Goal: Information Seeking & Learning: Learn about a topic

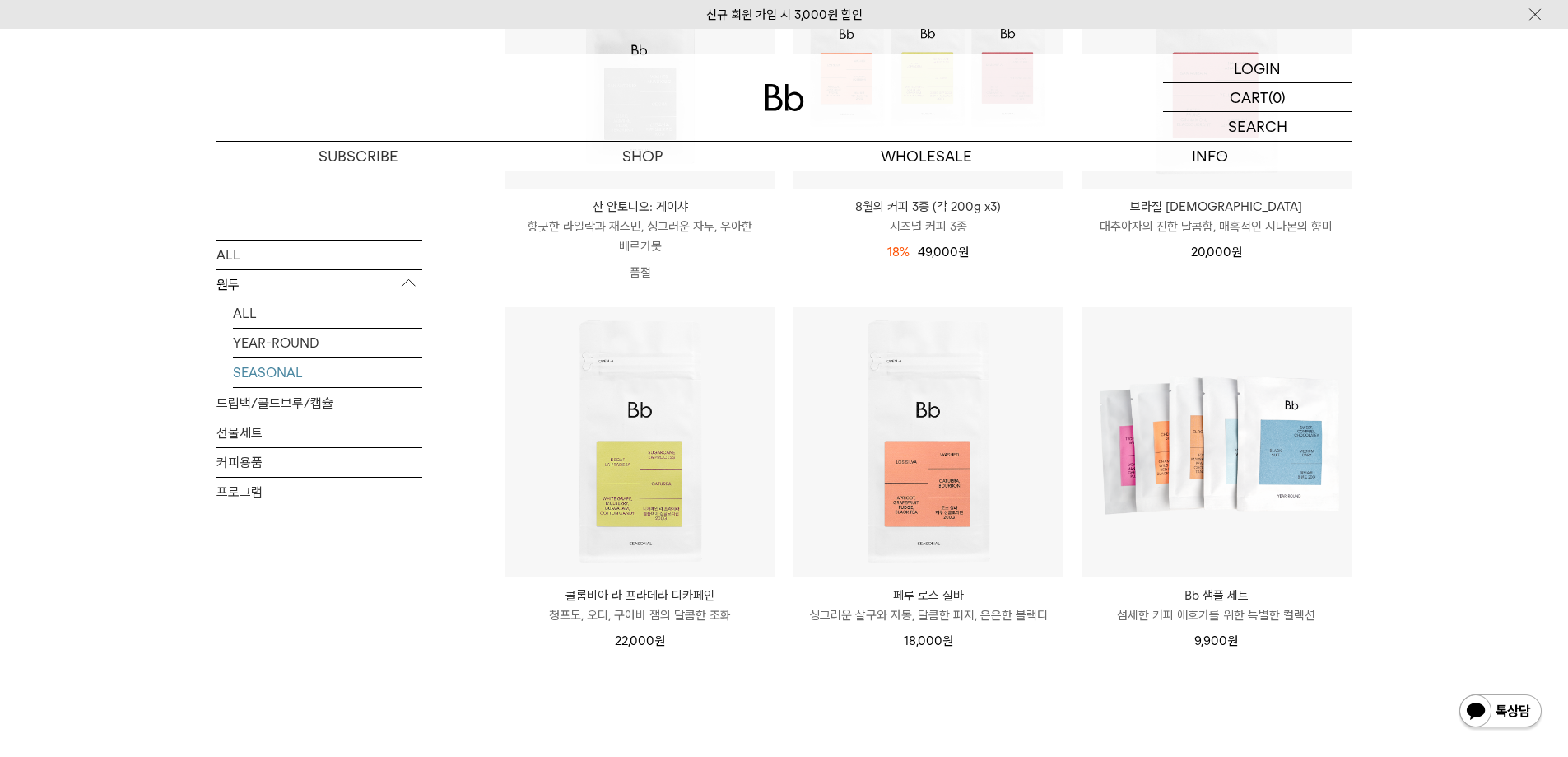
scroll to position [576, 0]
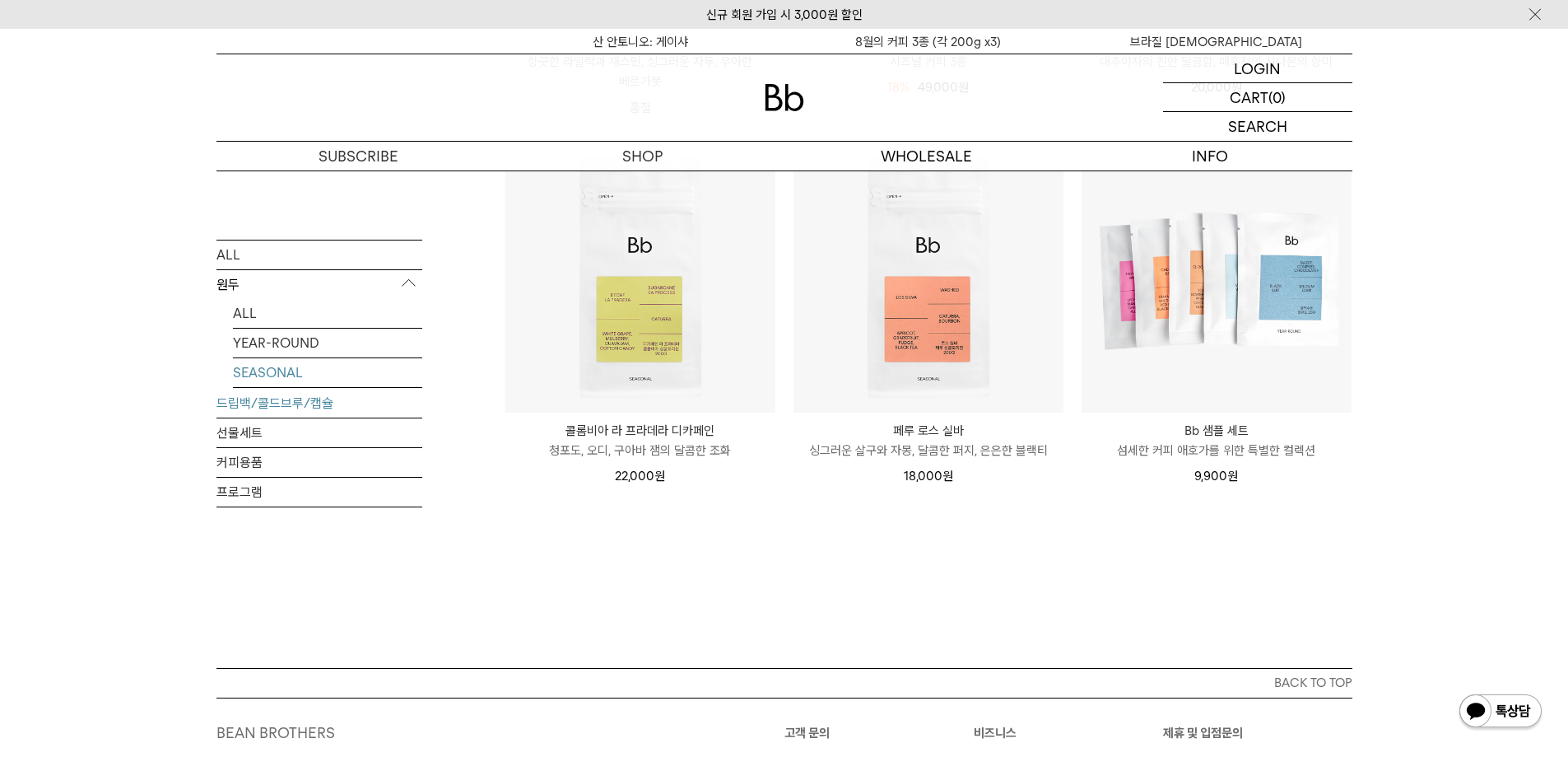
click at [312, 405] on link "드립백/콜드브루/캡슐" at bounding box center [319, 402] width 206 height 29
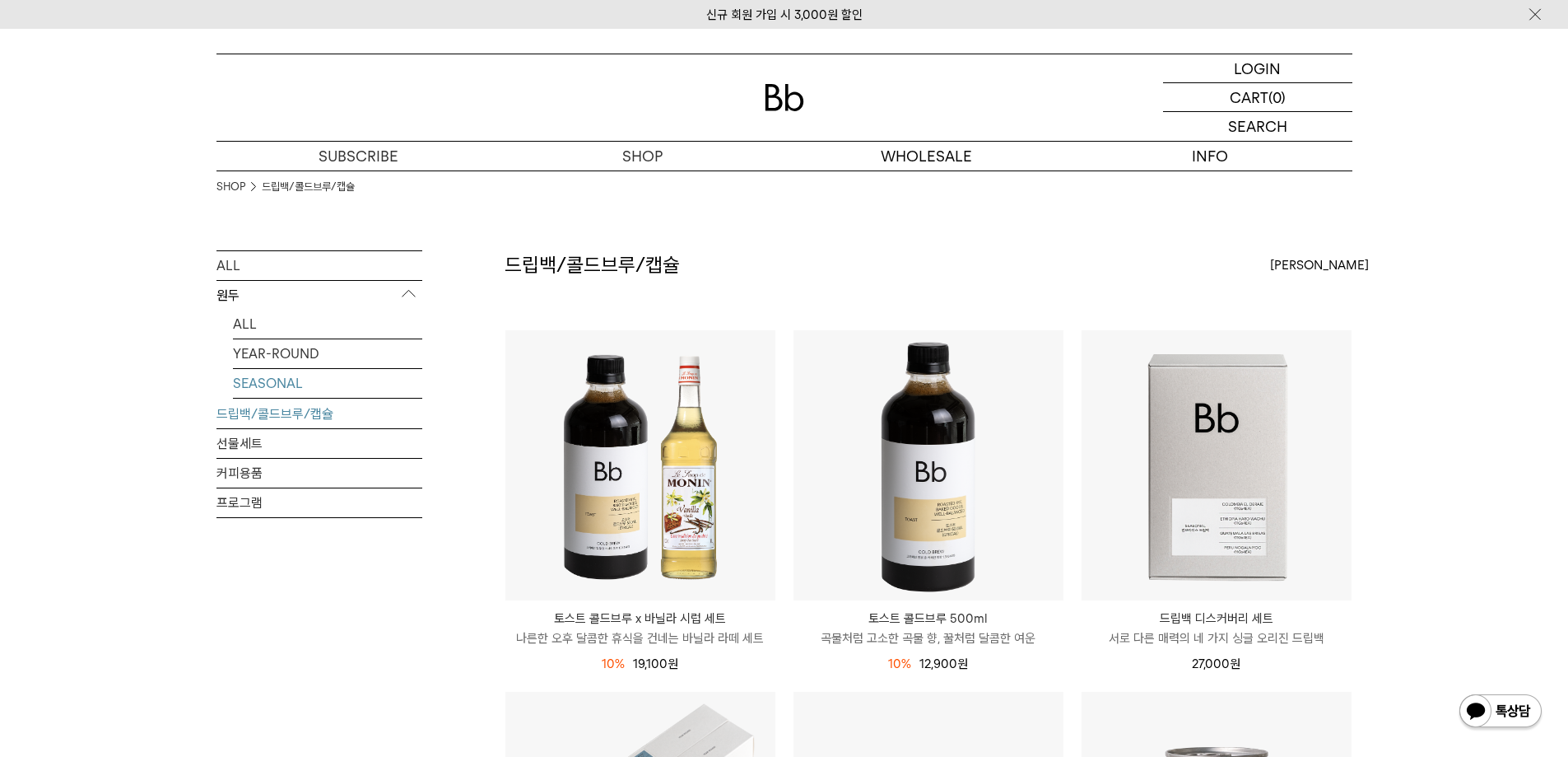
click at [264, 389] on link "SEASONAL" at bounding box center [328, 384] width 189 height 29
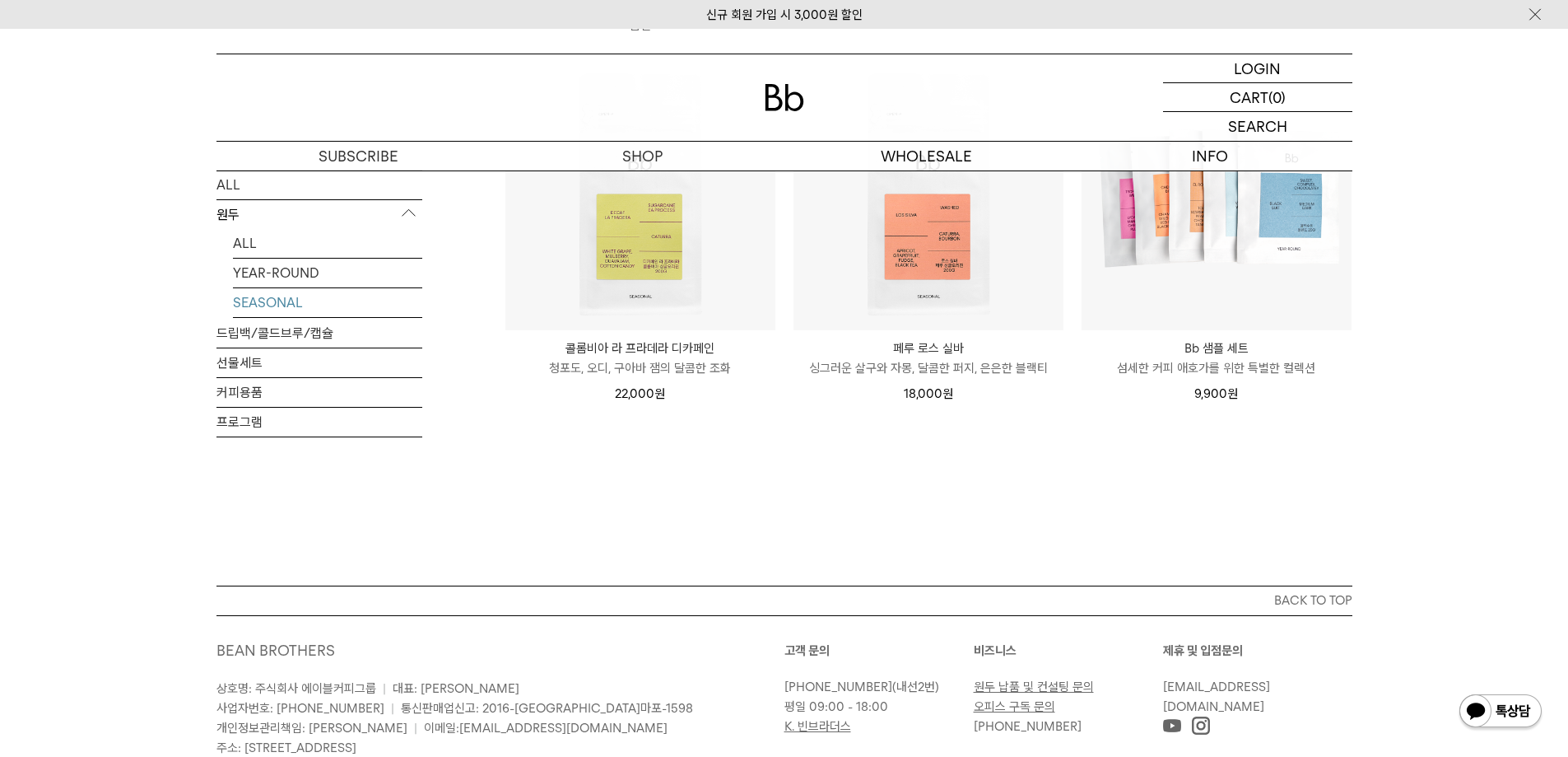
scroll to position [329, 0]
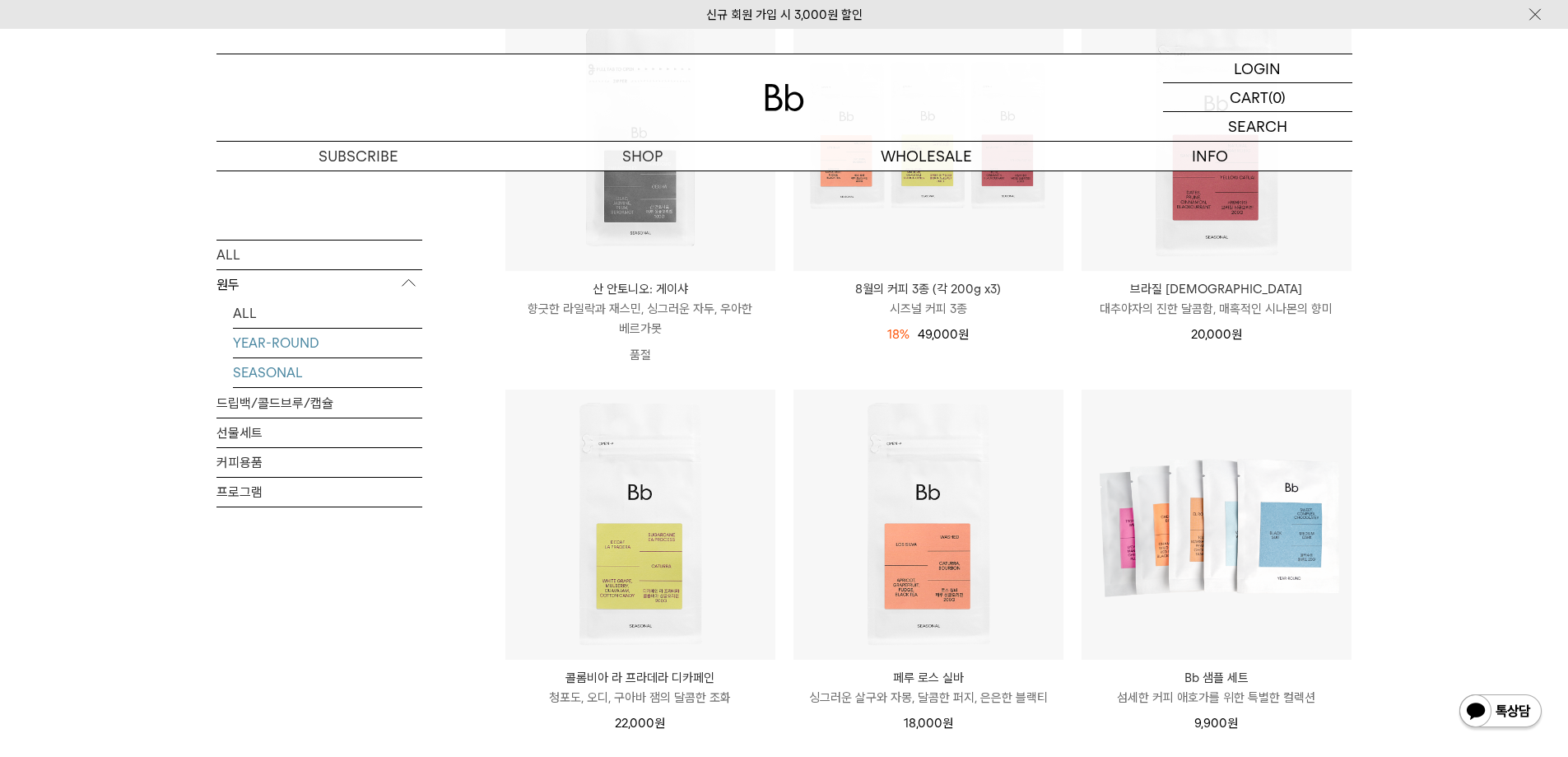
click at [309, 330] on link "YEAR-ROUND" at bounding box center [328, 342] width 189 height 29
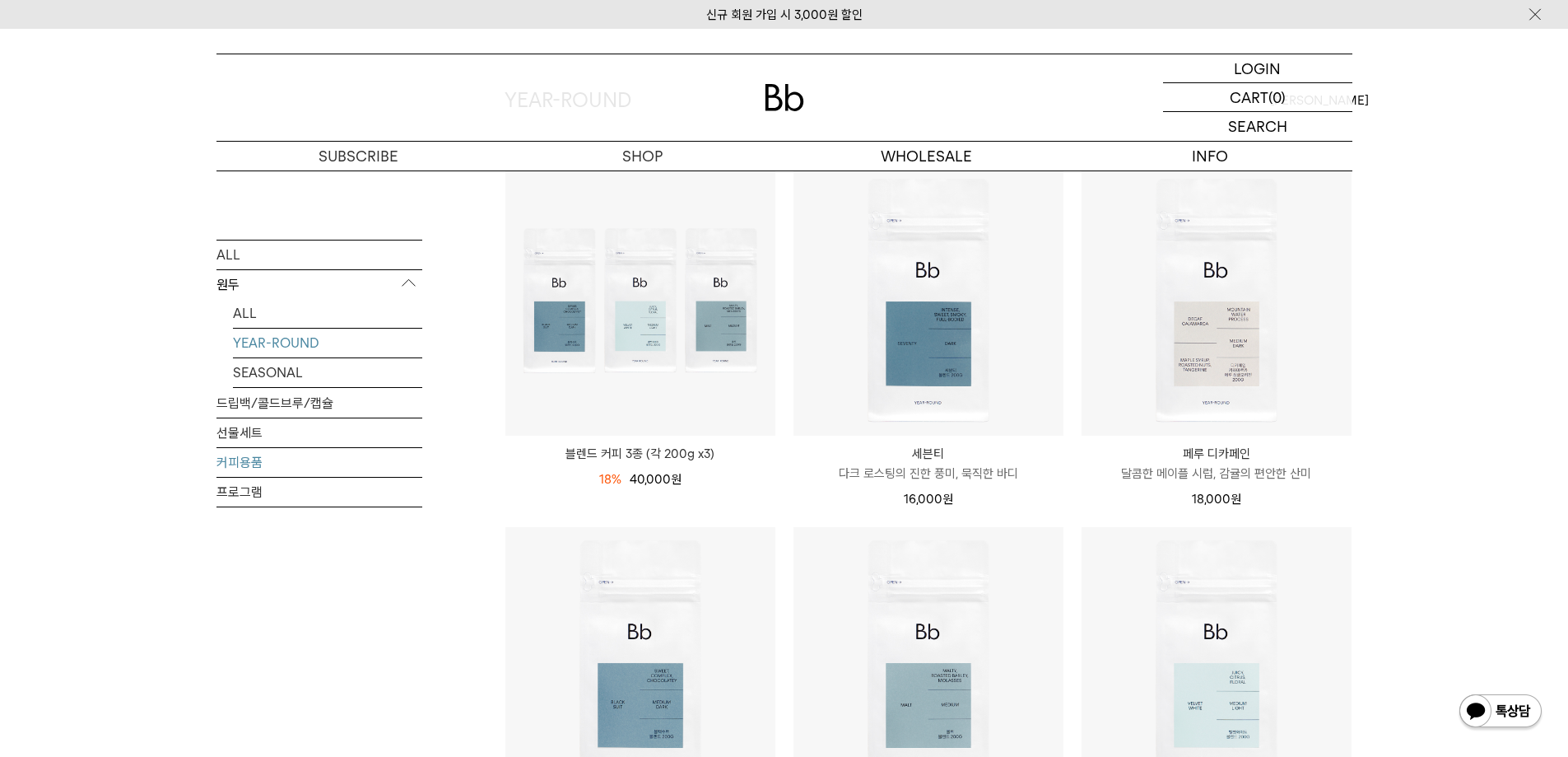
scroll to position [329, 0]
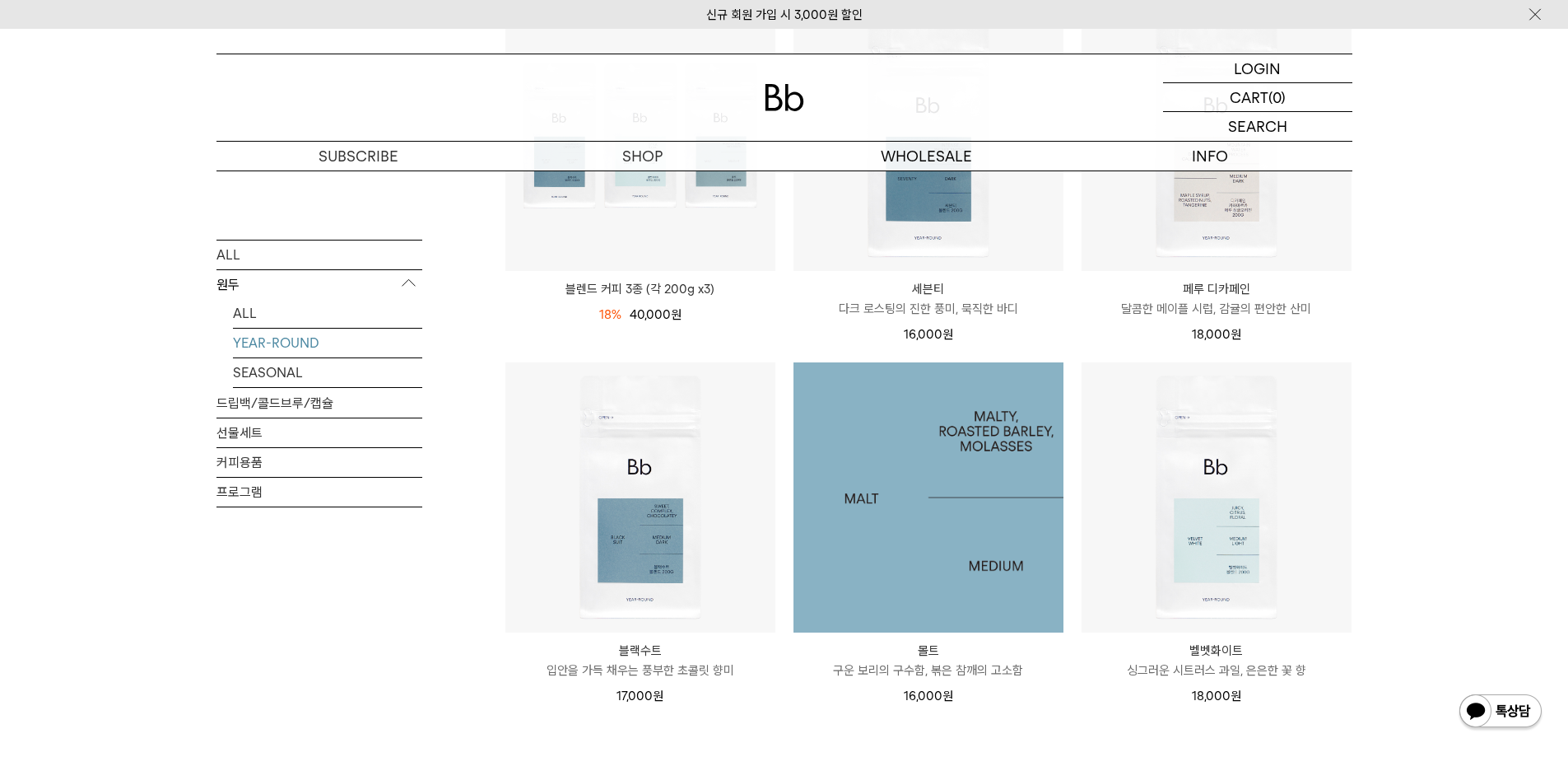
click at [915, 494] on img at bounding box center [928, 498] width 270 height 270
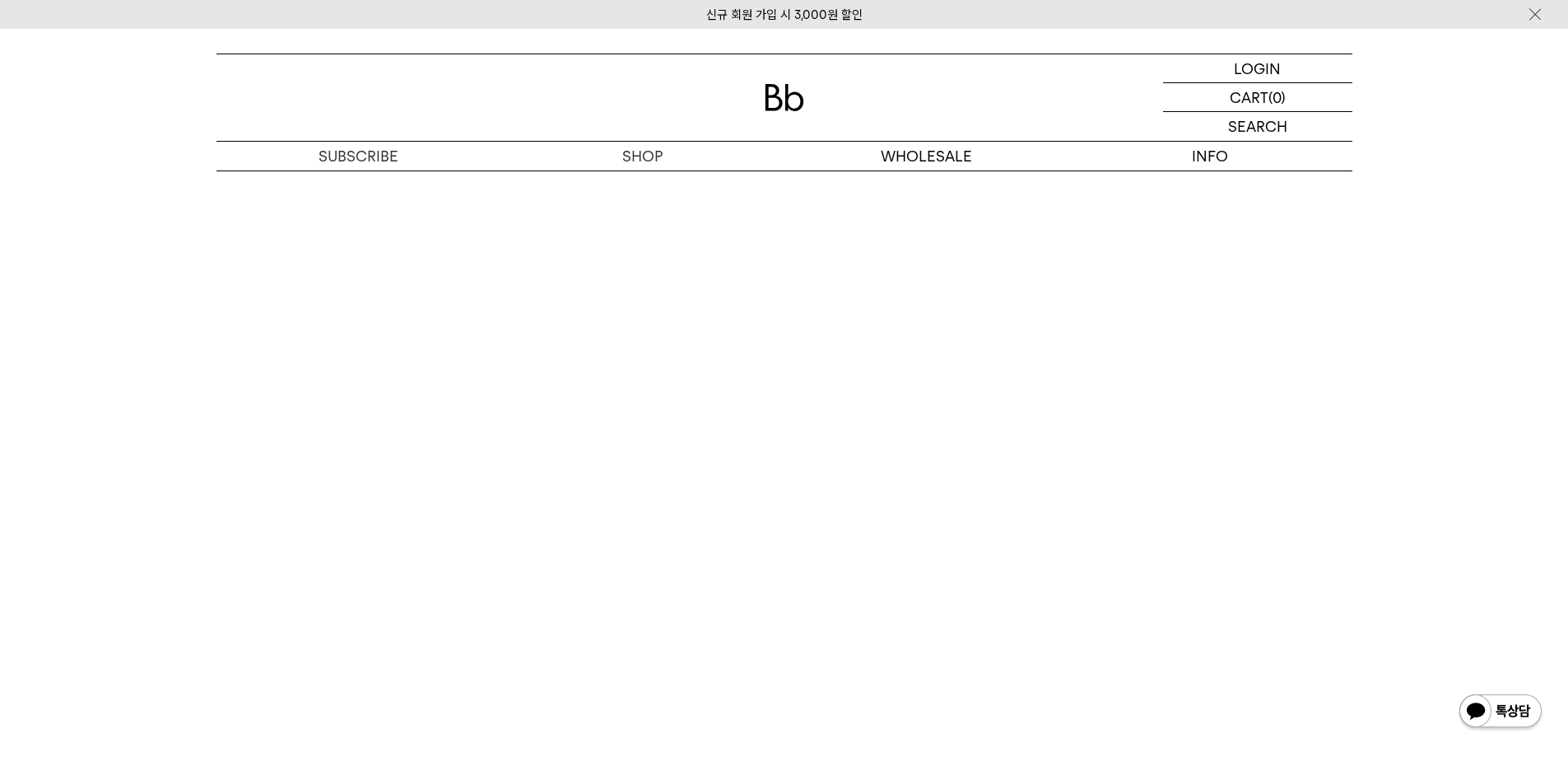
scroll to position [3129, 0]
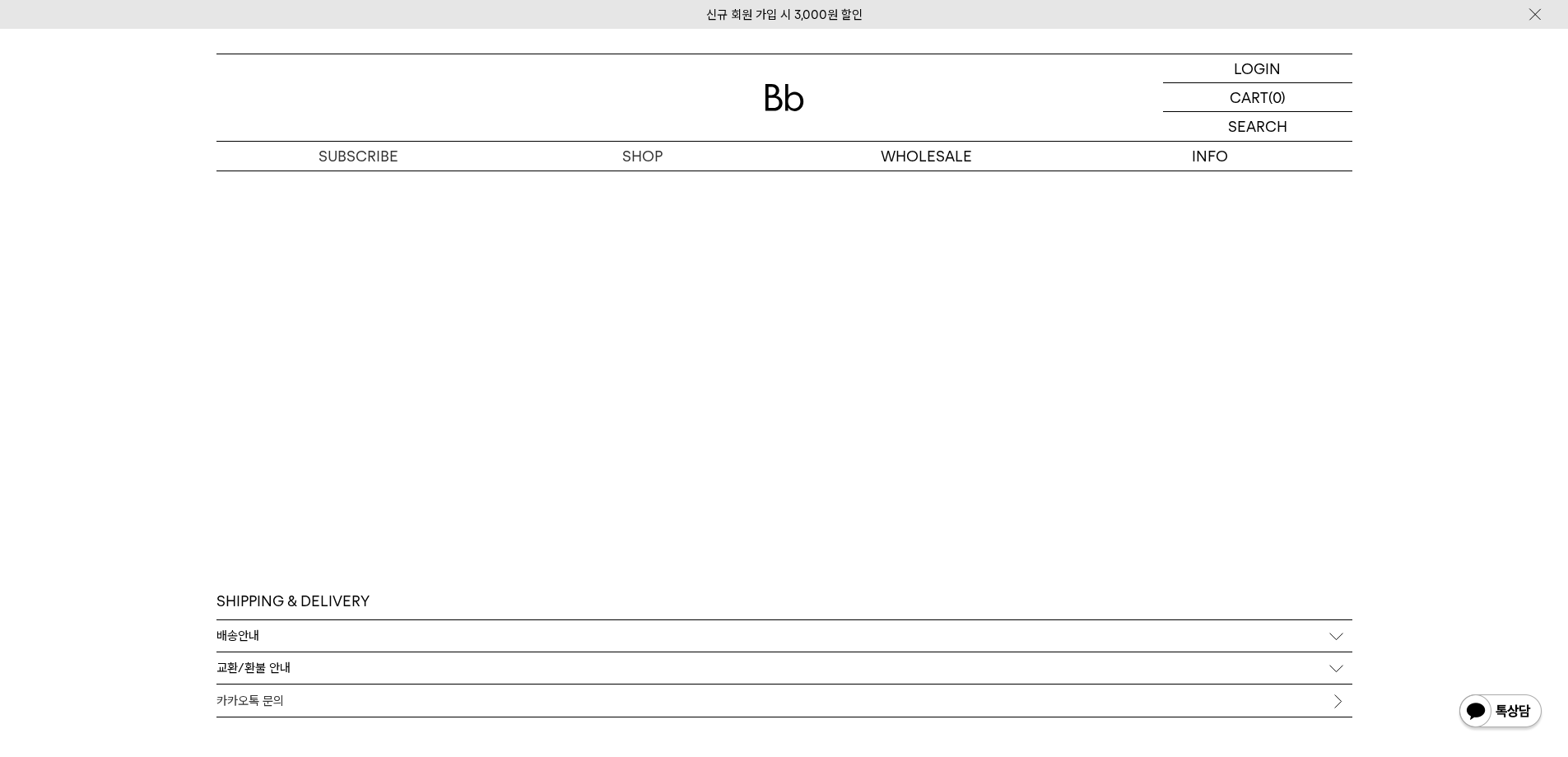
scroll to position [3423, 0]
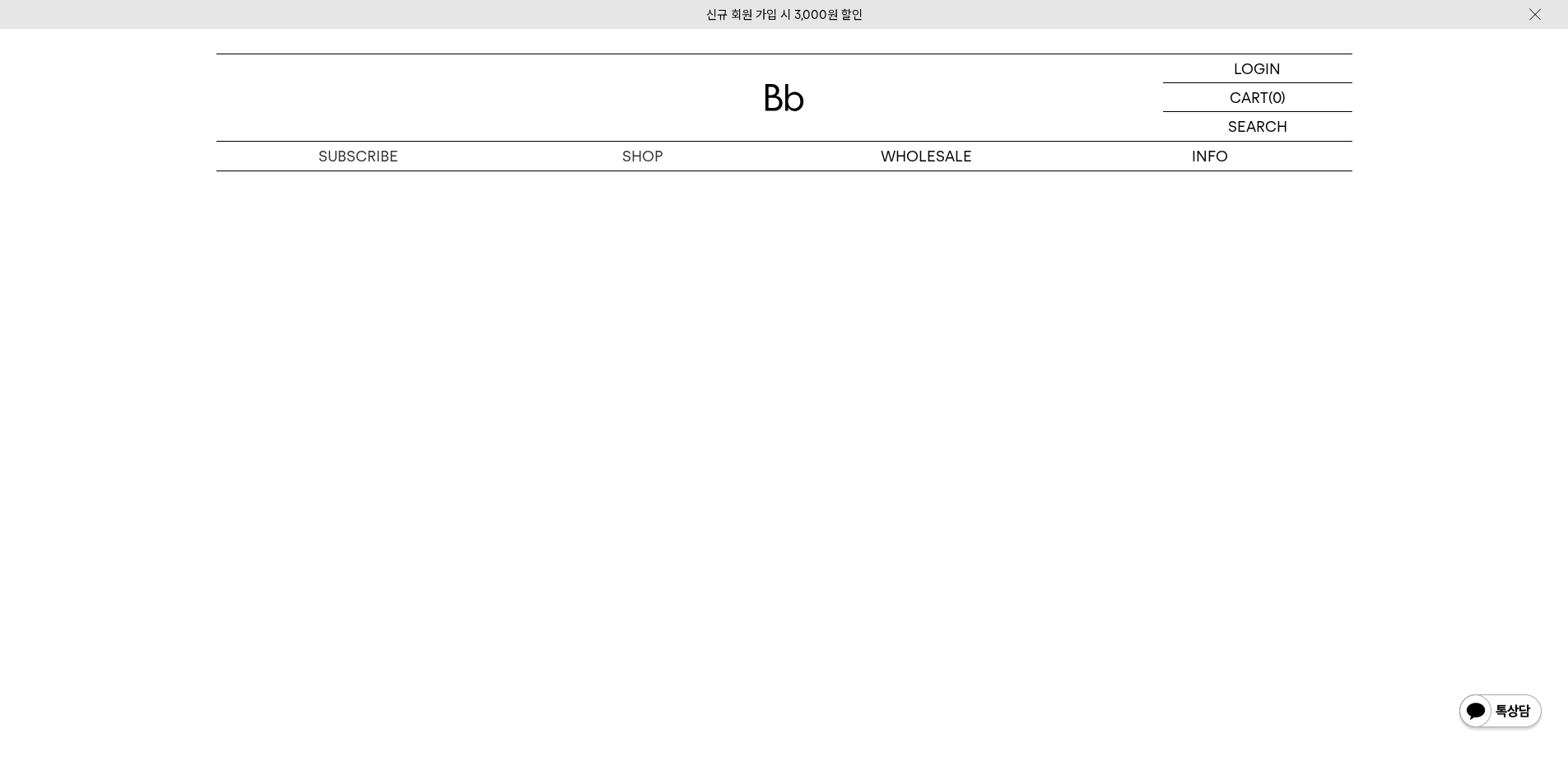
scroll to position [3341, 0]
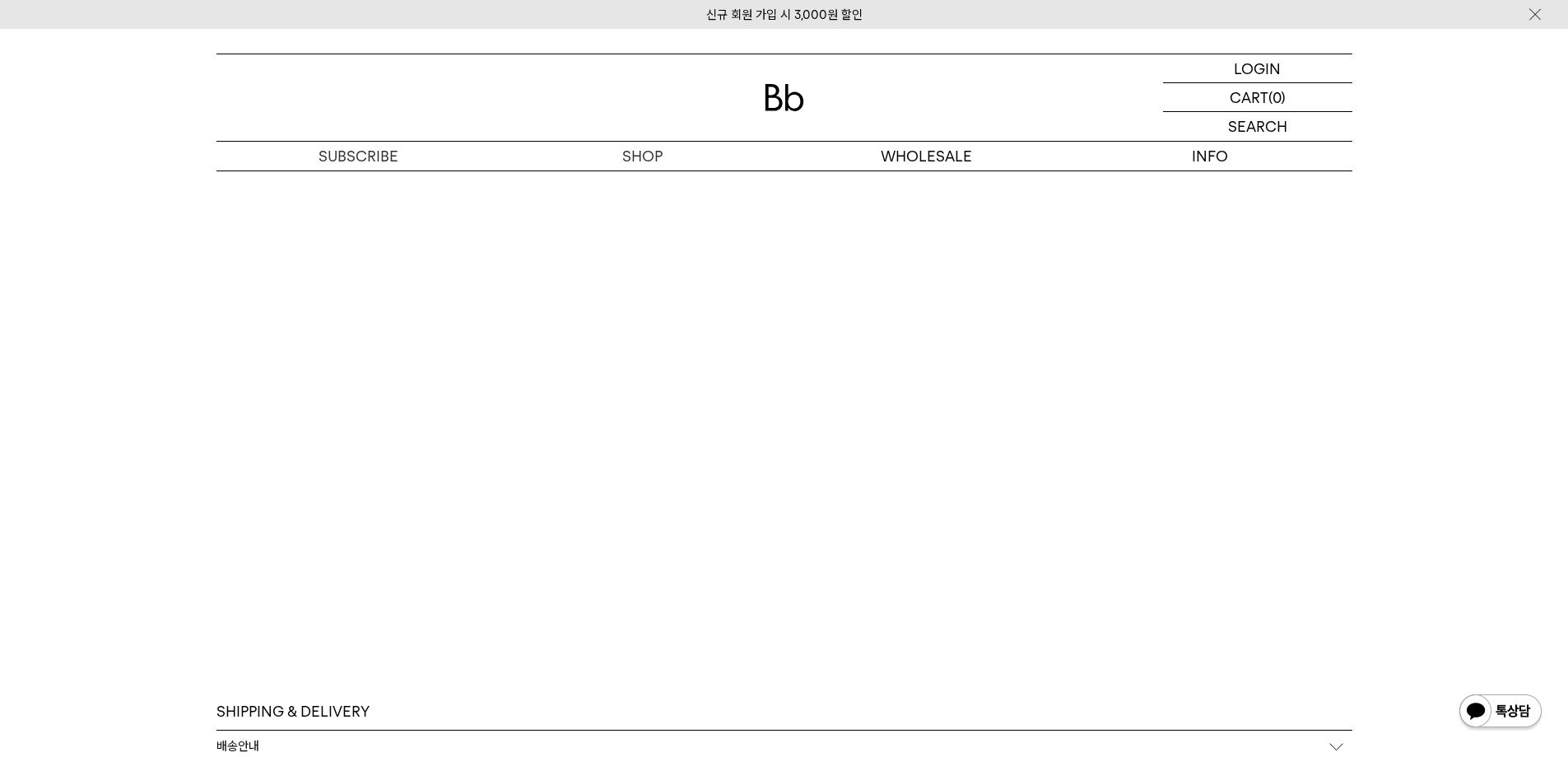
scroll to position [3423, 0]
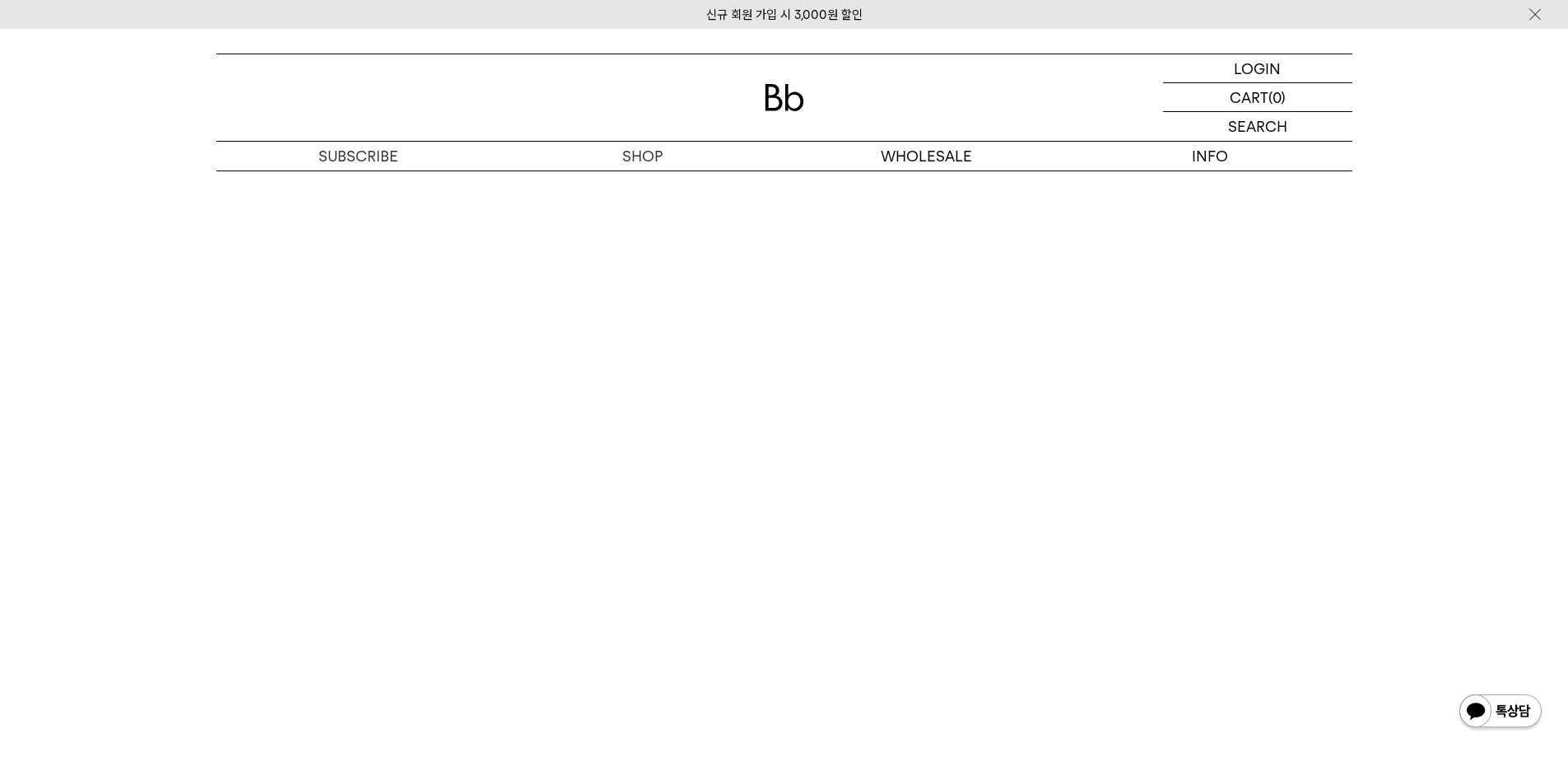
scroll to position [3341, 0]
